Goal: Obtain resource: Obtain resource

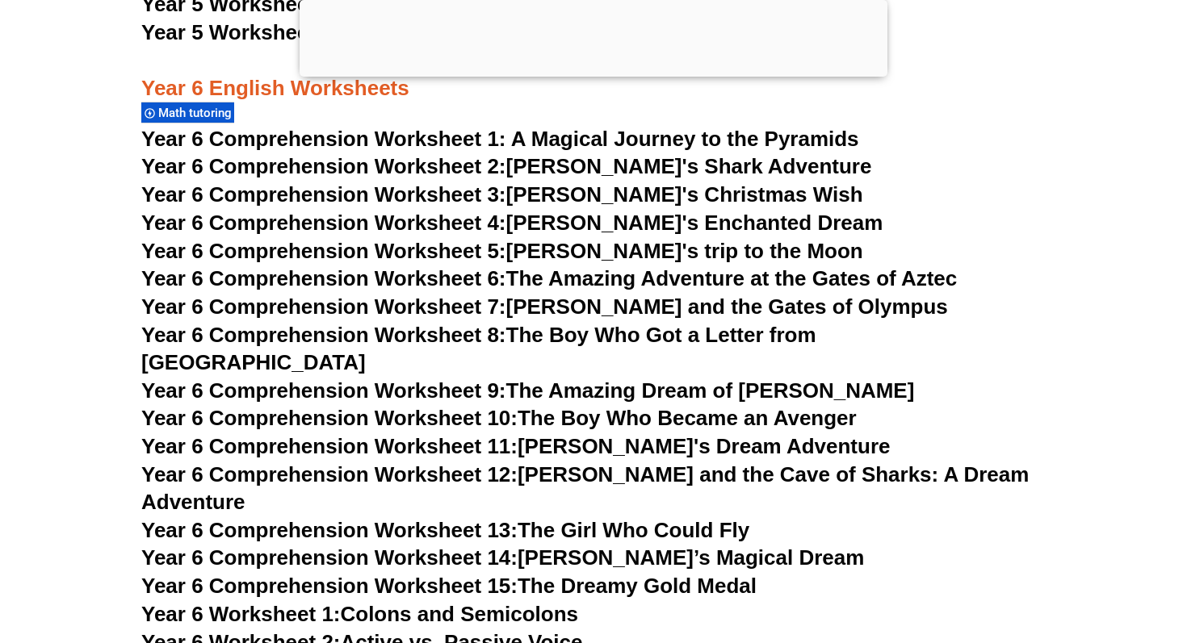
scroll to position [8774, 0]
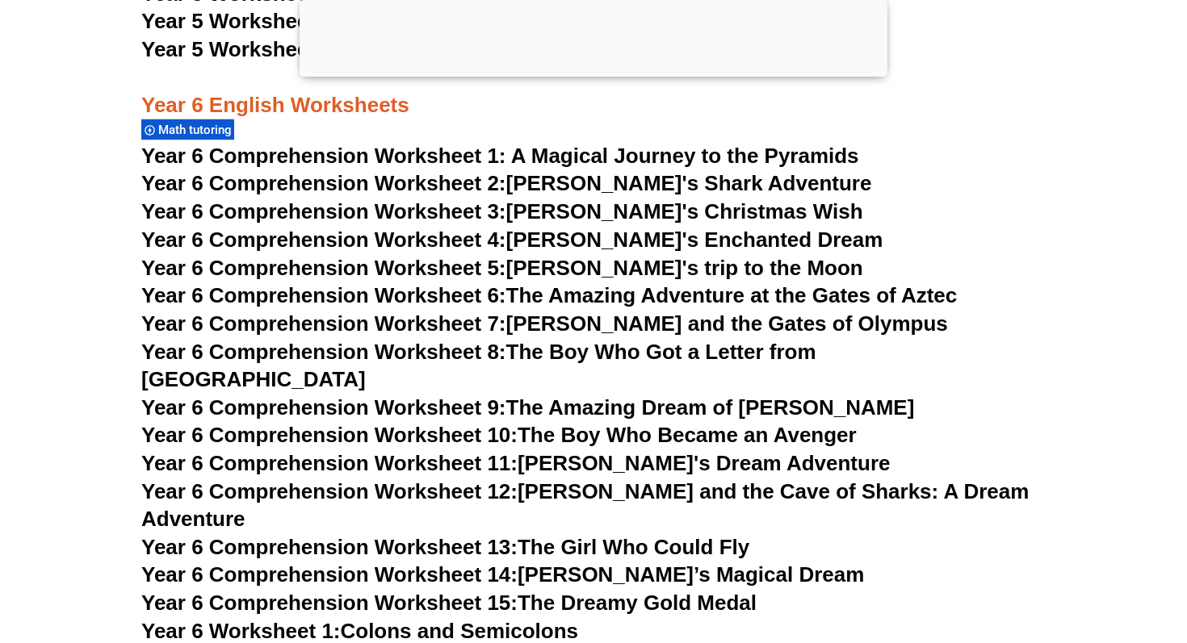
click at [382, 266] on span "Year 6 Comprehension Worksheet 5:" at bounding box center [323, 268] width 365 height 24
click at [574, 535] on link "Year 6 Comprehension Worksheet 13: The Girl Who Could Fly" at bounding box center [445, 547] width 608 height 24
click at [664, 182] on link "Year 6 Comprehension Worksheet 2: Jake's Shark Adventure" at bounding box center [506, 183] width 730 height 24
click at [633, 242] on link "Year 6 Comprehension Worksheet 4: [PERSON_NAME]'s Enchanted Dream" at bounding box center [511, 240] width 741 height 24
click at [594, 563] on link "Year 6 Comprehension Worksheet 14: [PERSON_NAME]’s Magical Dream" at bounding box center [502, 575] width 723 height 24
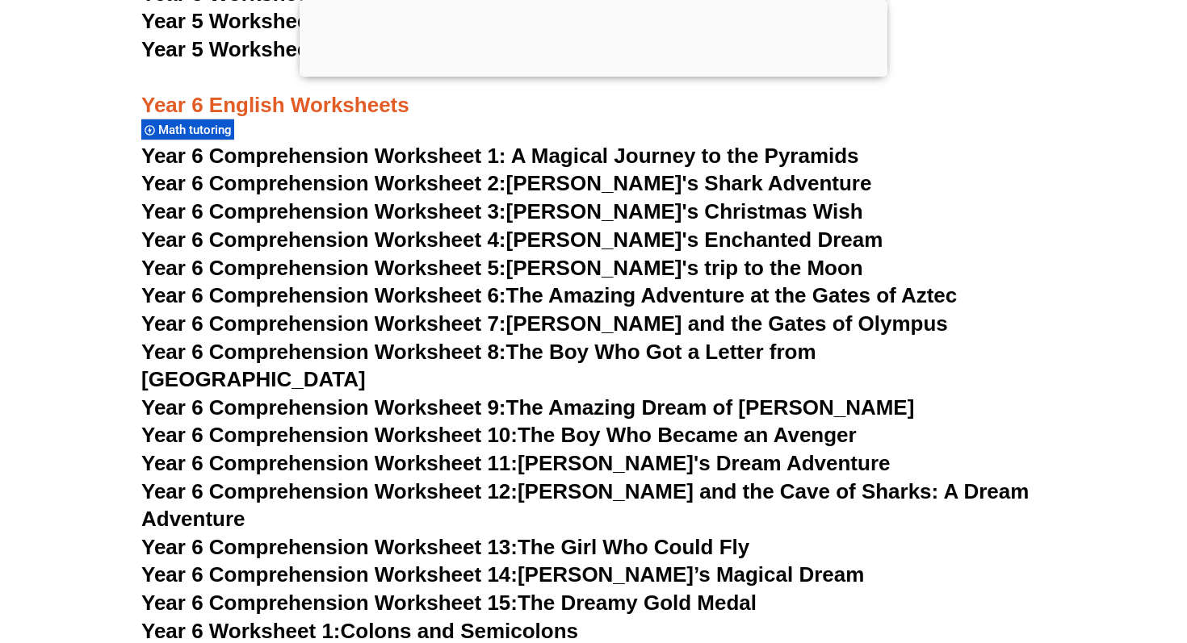
click at [598, 563] on link "Year 6 Comprehension Worksheet 14: [PERSON_NAME]’s Magical Dream" at bounding box center [502, 575] width 723 height 24
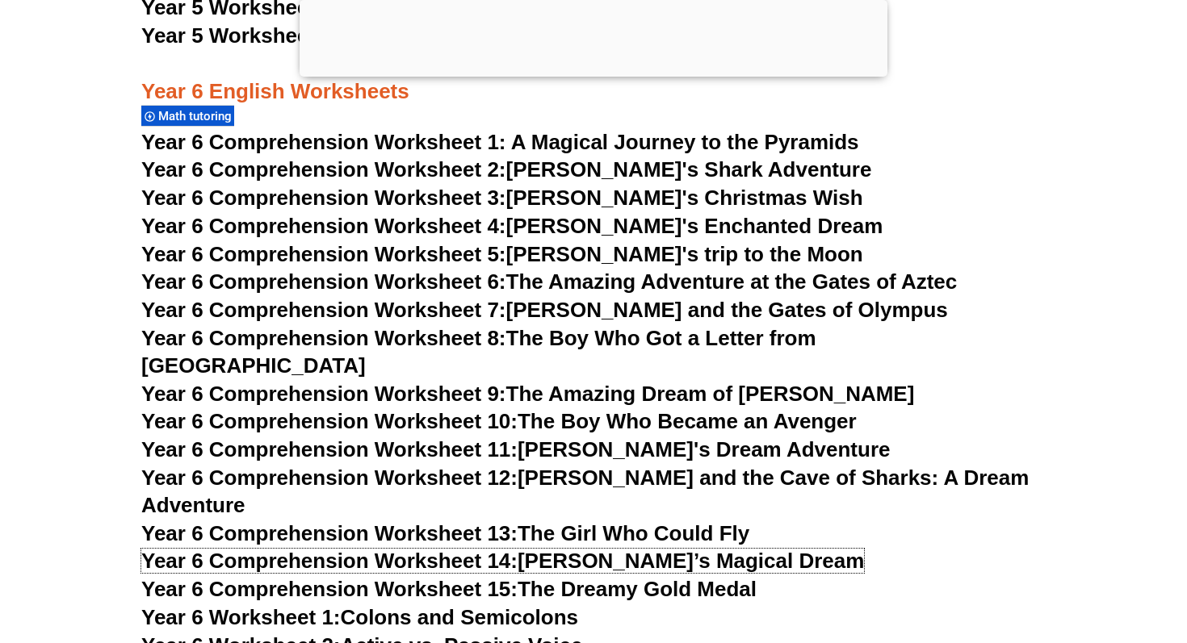
scroll to position [8776, 0]
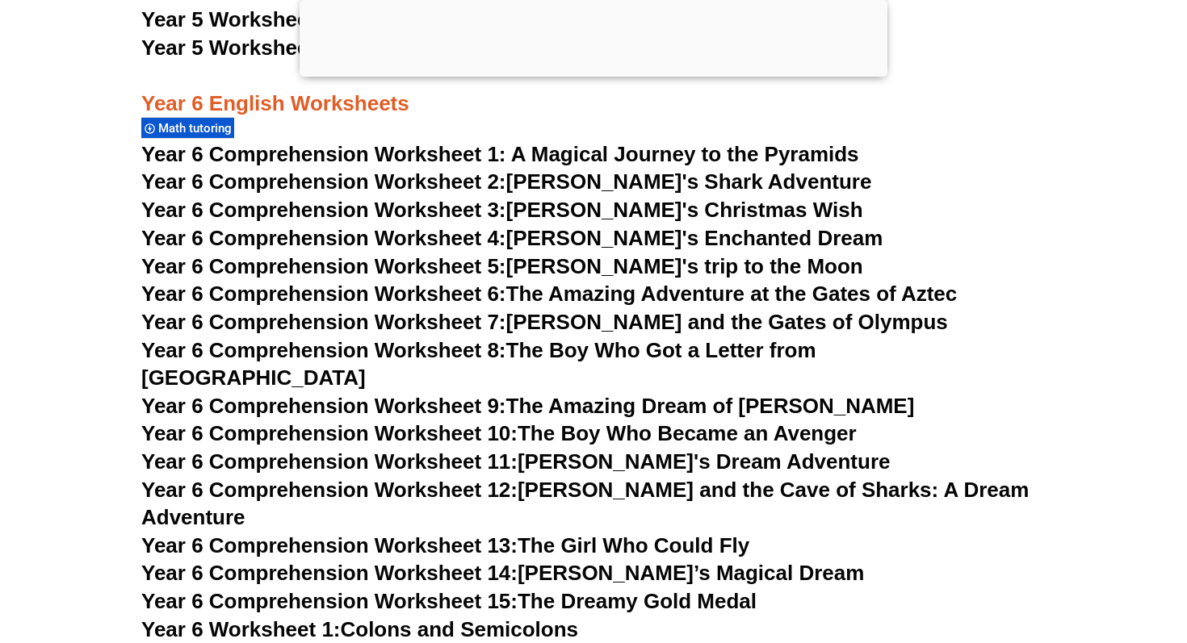
click at [605, 158] on span "Year 6 Comprehension Worksheet 1: A Magical Journey to the Pyramids" at bounding box center [500, 154] width 718 height 24
click at [568, 240] on link "Year 6 Comprehension Worksheet 4: [PERSON_NAME]'s Enchanted Dream" at bounding box center [511, 238] width 741 height 24
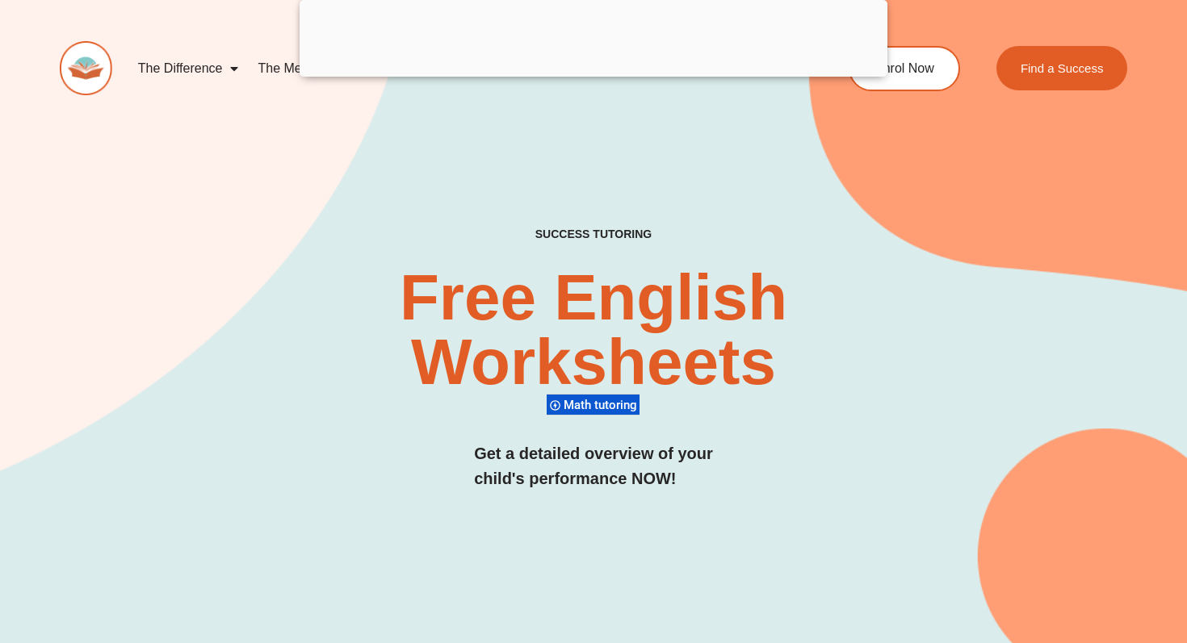
scroll to position [0, 0]
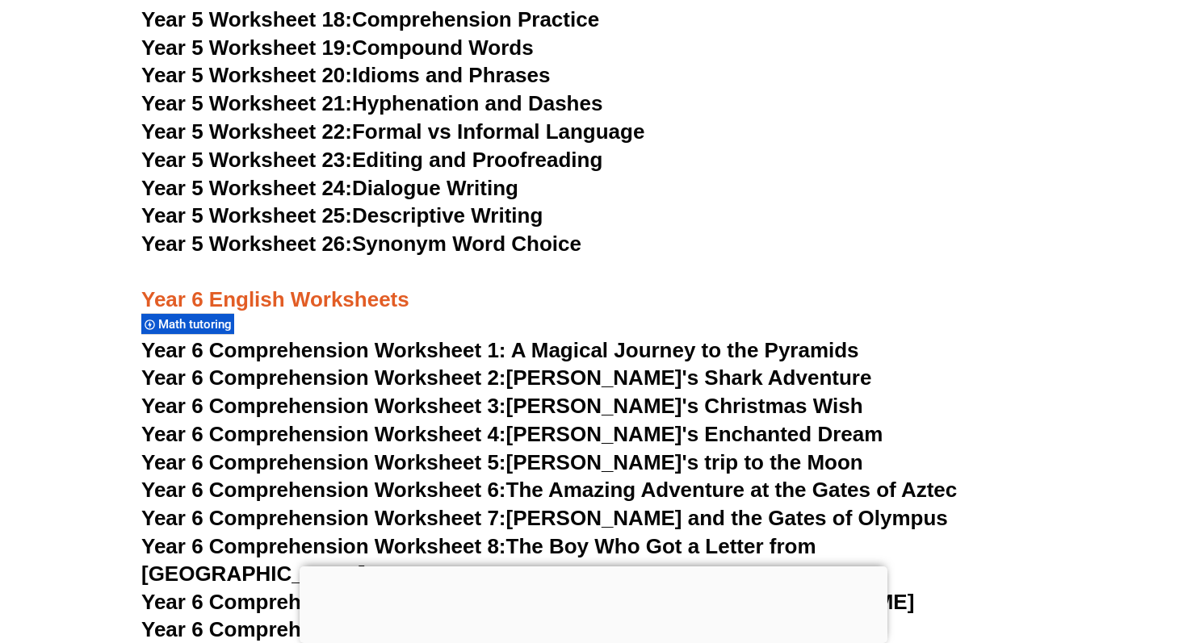
scroll to position [9153, 0]
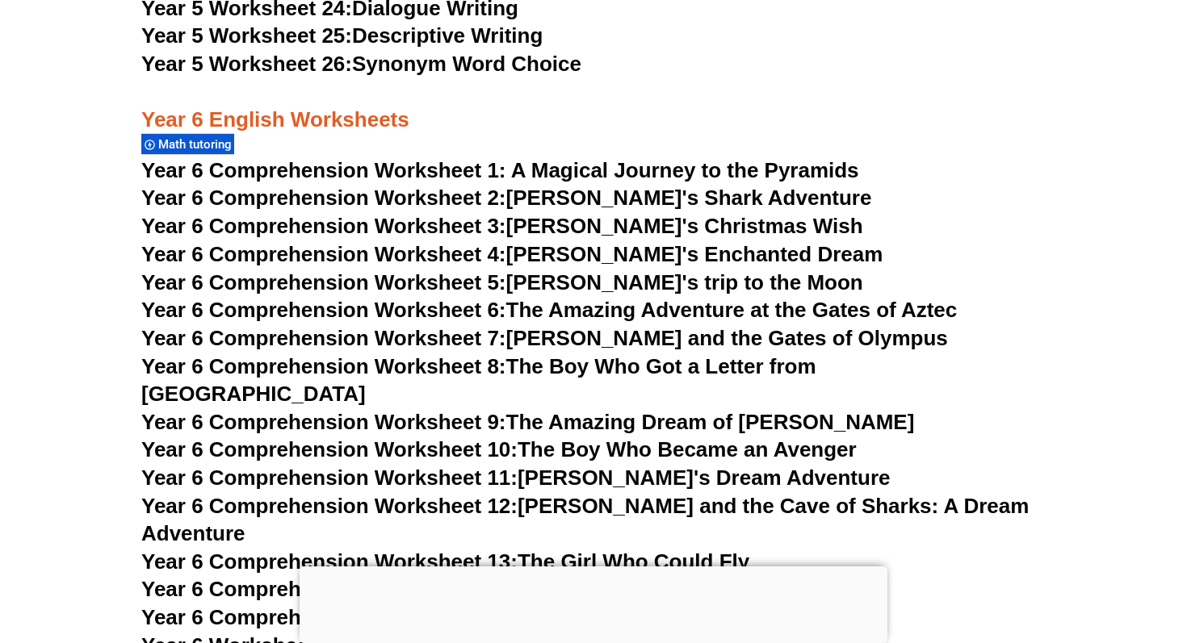
click at [552, 577] on link "Year 6 Comprehension Worksheet 14: [PERSON_NAME]’s Magical Dream" at bounding box center [502, 589] width 723 height 24
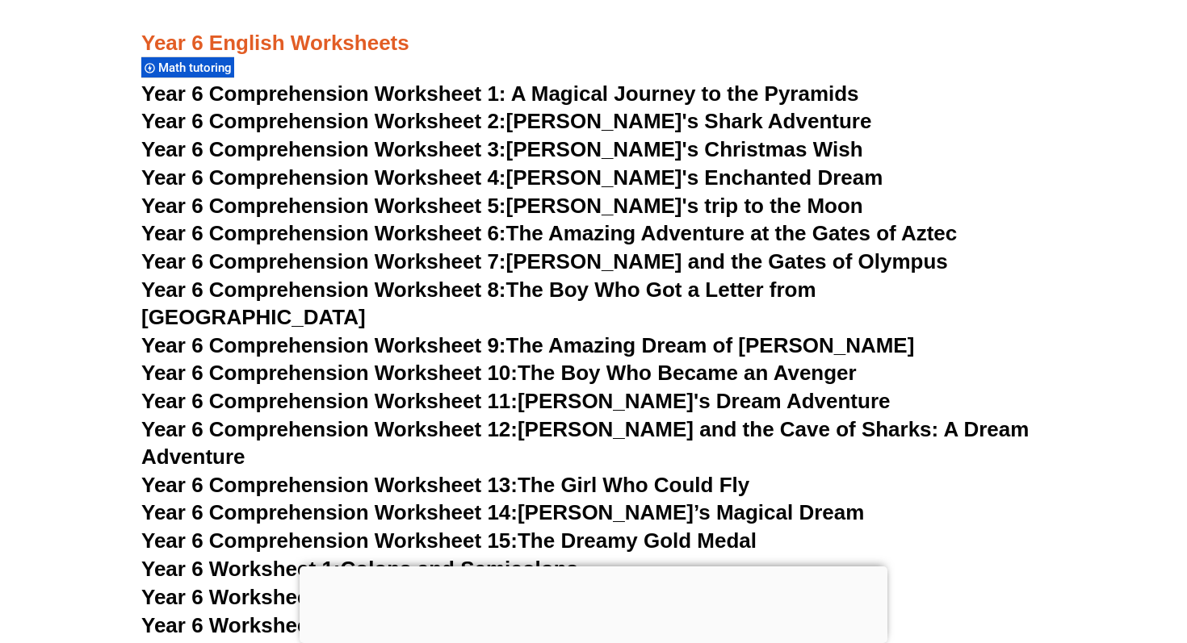
scroll to position [9242, 0]
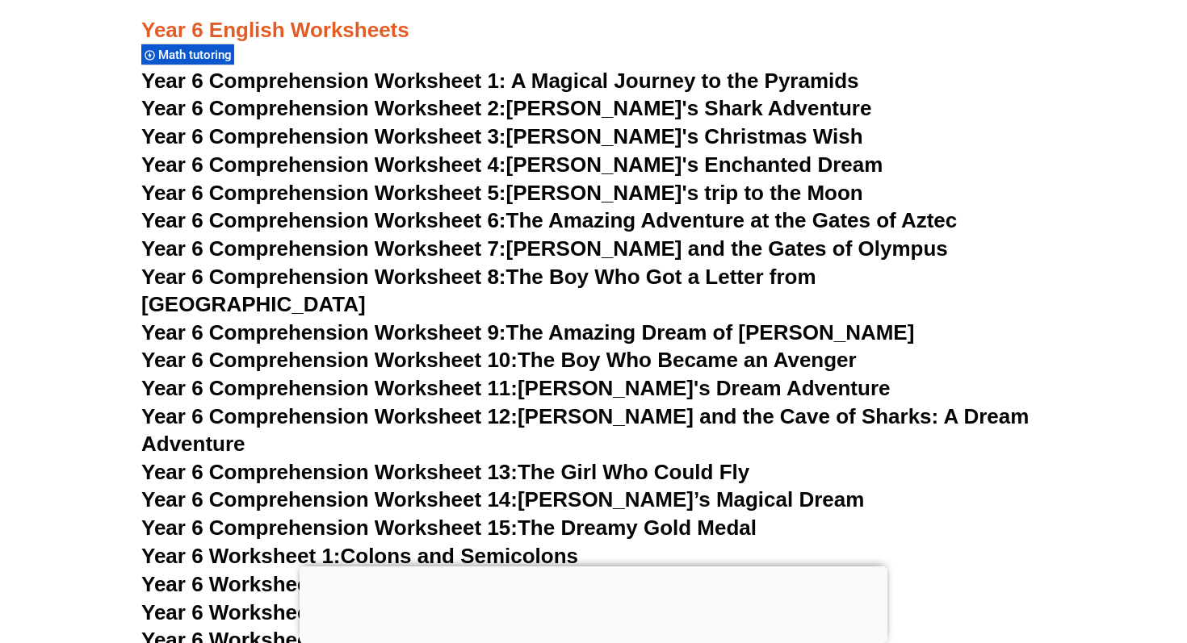
click at [621, 171] on link "Year 6 Comprehension Worksheet 4: [PERSON_NAME]'s Enchanted Dream" at bounding box center [511, 165] width 741 height 24
